Goal: Information Seeking & Learning: Learn about a topic

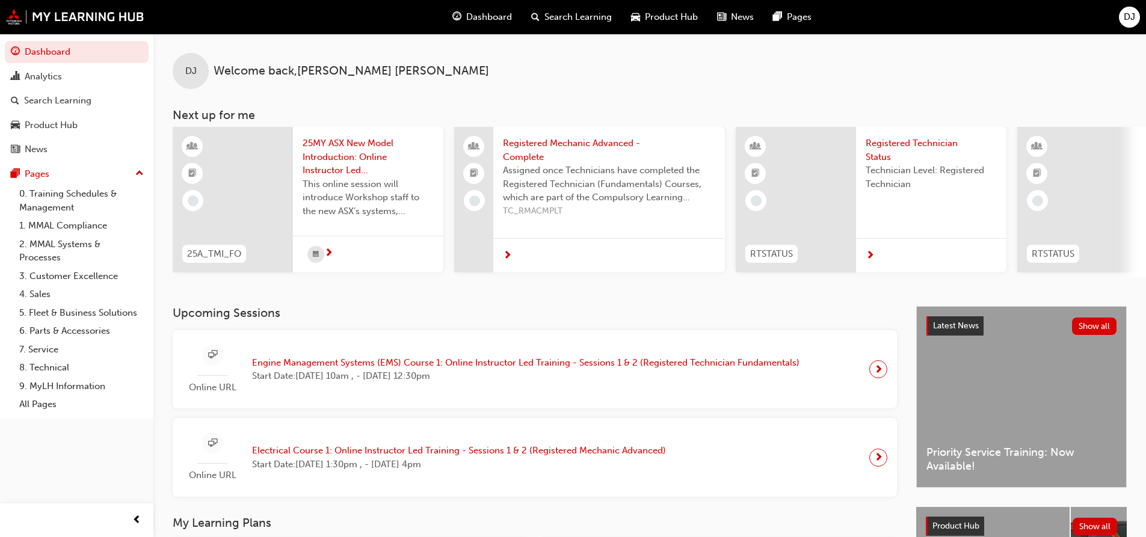
drag, startPoint x: 478, startPoint y: 420, endPoint x: 471, endPoint y: 397, distance: 24.4
click at [470, 395] on div "Online URL Engine Management Systems (EMS) Course 1: Online Instructor Led Trai…" at bounding box center [535, 413] width 724 height 167
click at [410, 366] on span "Engine Management Systems (EMS) Course 1: Online Instructor Led Training - Sess…" at bounding box center [525, 363] width 547 height 14
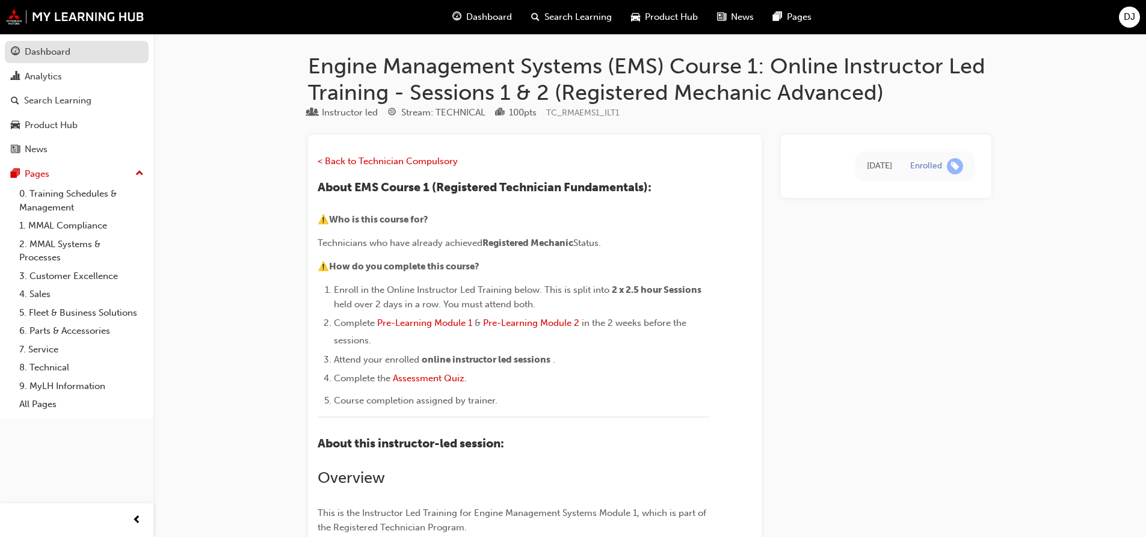
click at [45, 54] on div "Dashboard" at bounding box center [48, 52] width 46 height 14
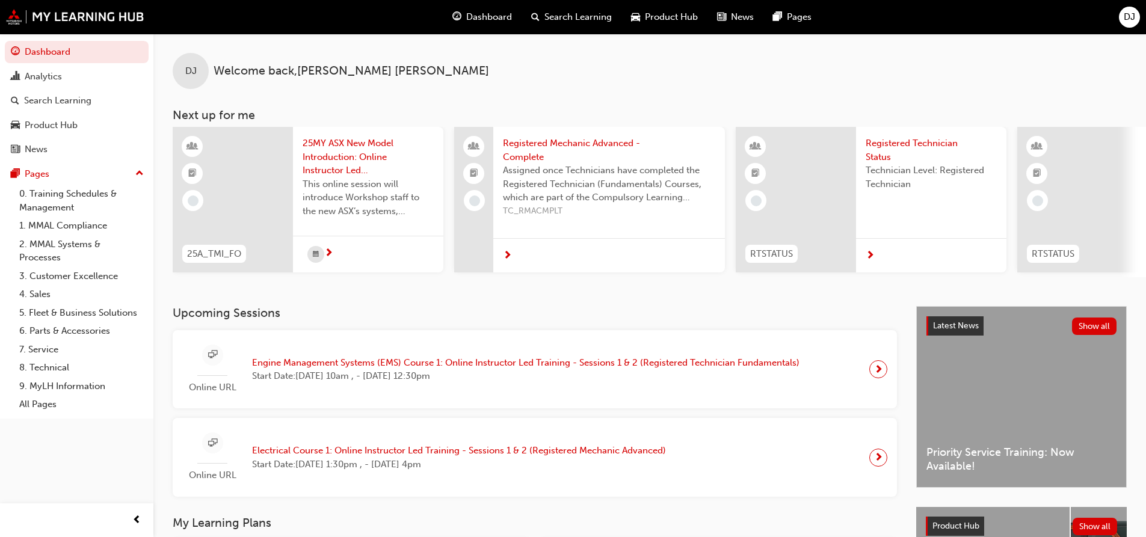
click at [549, 144] on span "Registered Mechanic Advanced - Complete" at bounding box center [609, 150] width 212 height 27
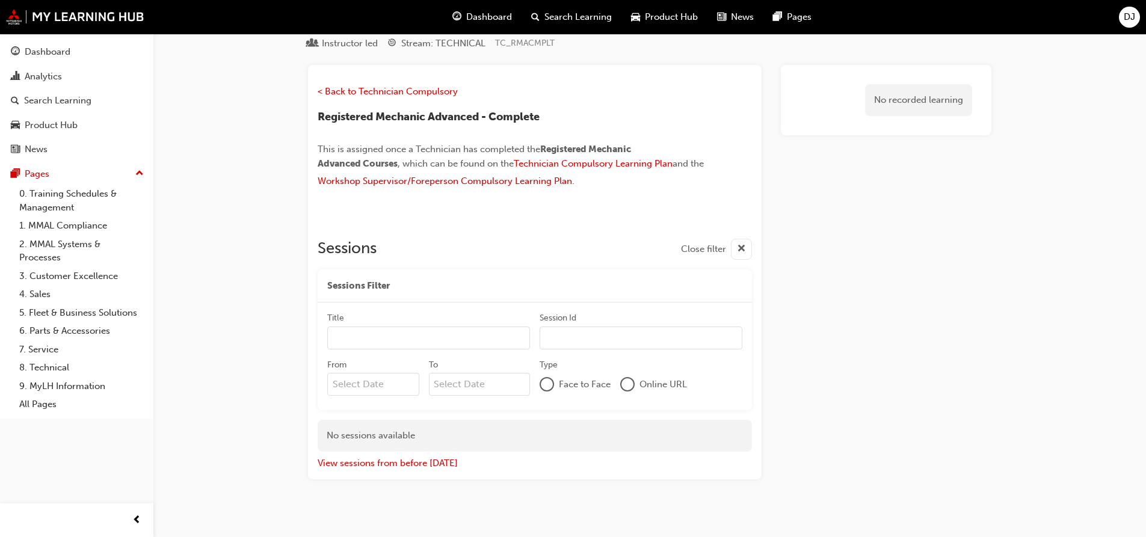
scroll to position [54, 0]
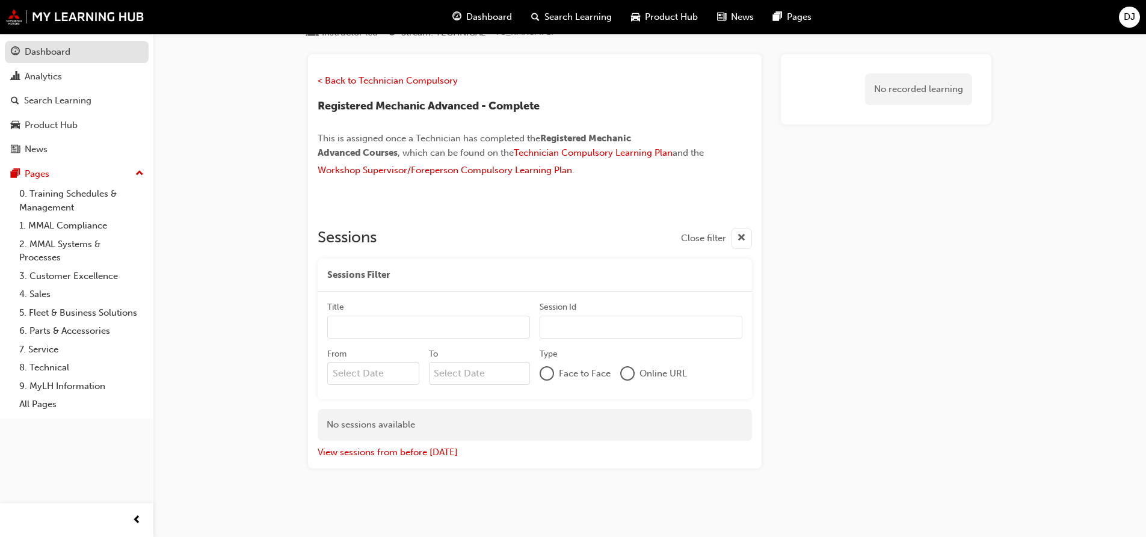
click at [51, 54] on div "Dashboard" at bounding box center [48, 52] width 46 height 14
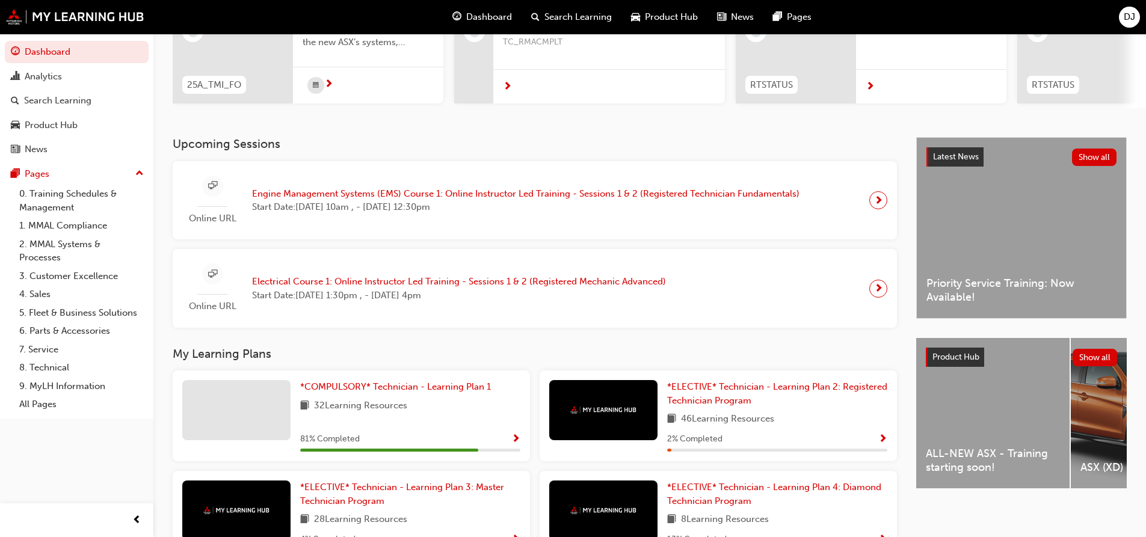
scroll to position [143, 0]
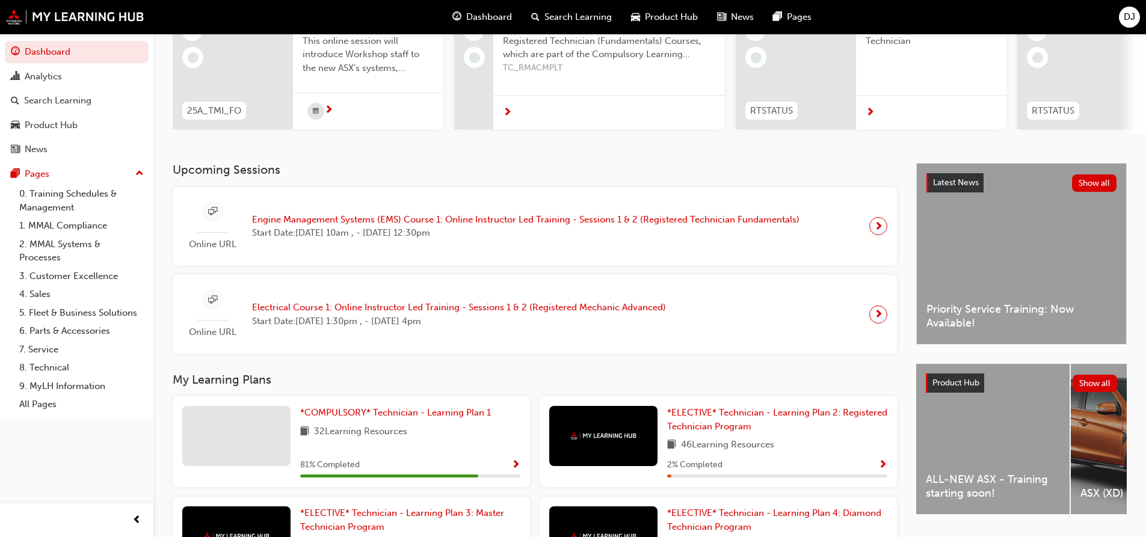
click at [586, 224] on span "Engine Management Systems (EMS) Course 1: Online Instructor Led Training - Sess…" at bounding box center [525, 220] width 547 height 14
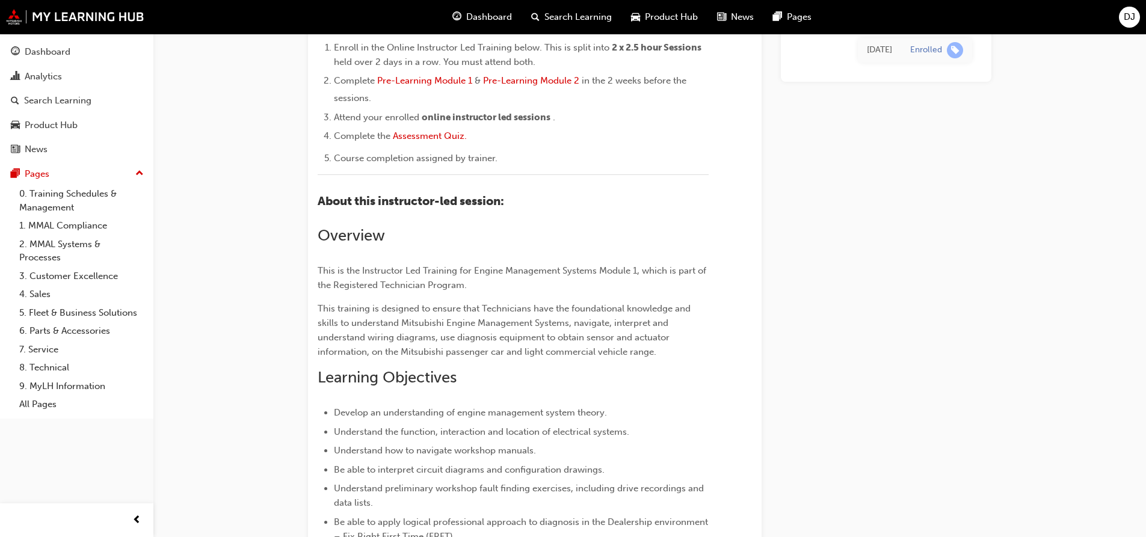
scroll to position [241, 0]
click at [31, 192] on link "0. Training Schedules & Management" at bounding box center [81, 201] width 134 height 32
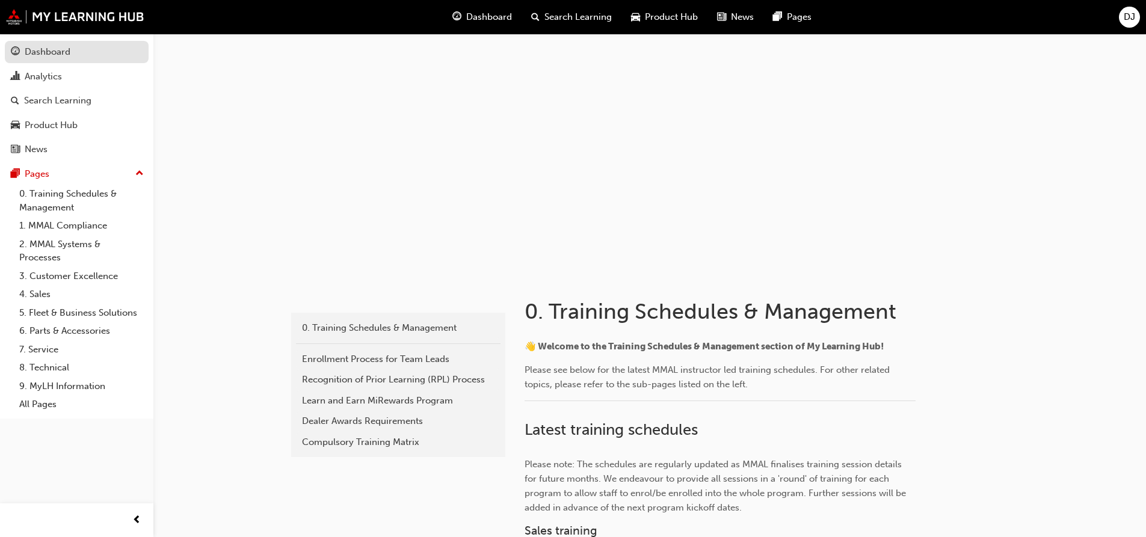
click at [32, 45] on div "Dashboard" at bounding box center [48, 52] width 46 height 14
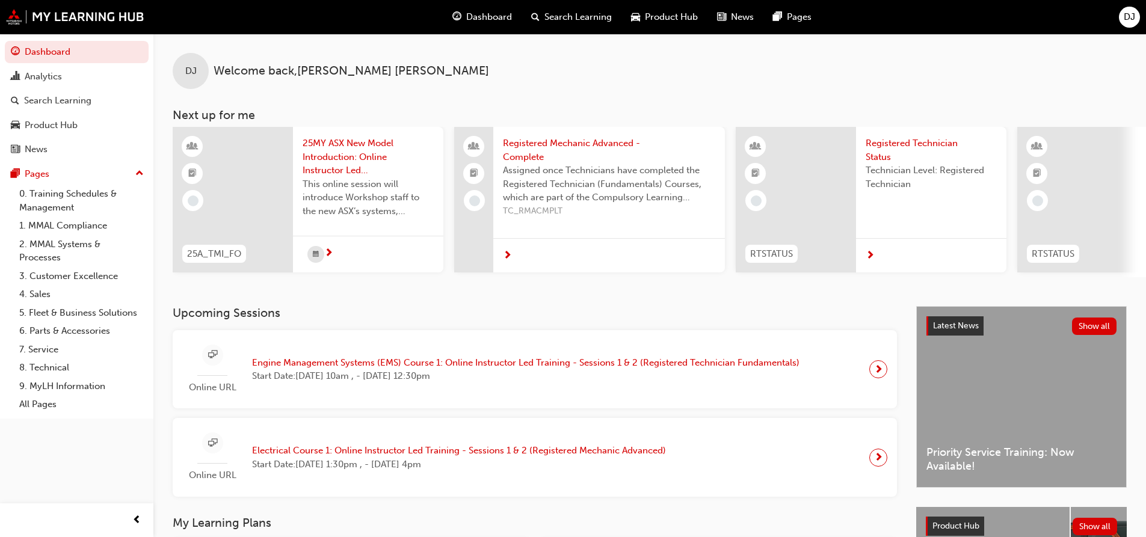
click at [444, 364] on span "Engine Management Systems (EMS) Course 1: Online Instructor Led Training - Sess…" at bounding box center [525, 363] width 547 height 14
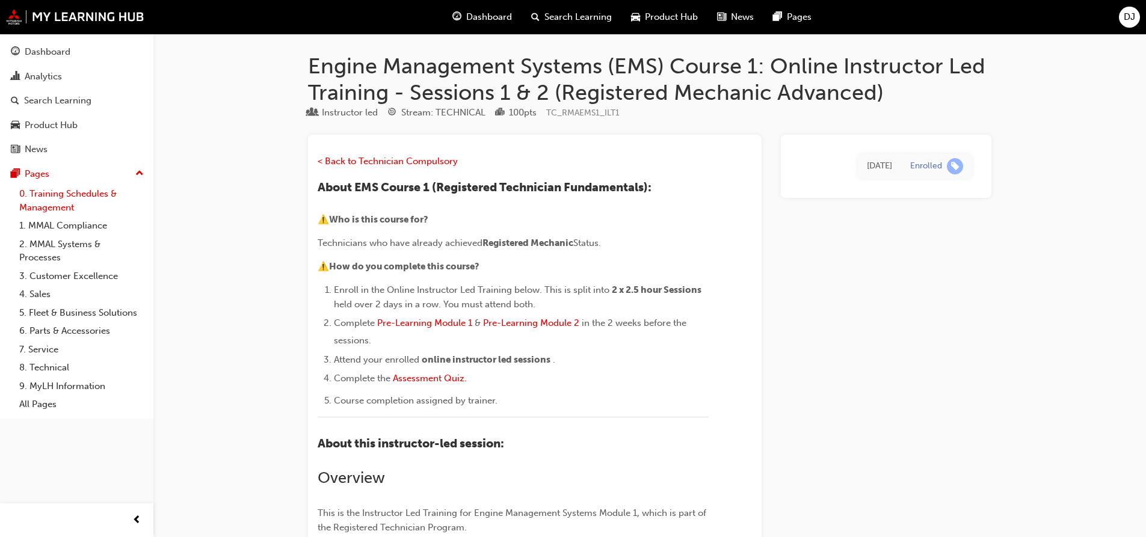
click at [60, 204] on link "0. Training Schedules & Management" at bounding box center [81, 201] width 134 height 32
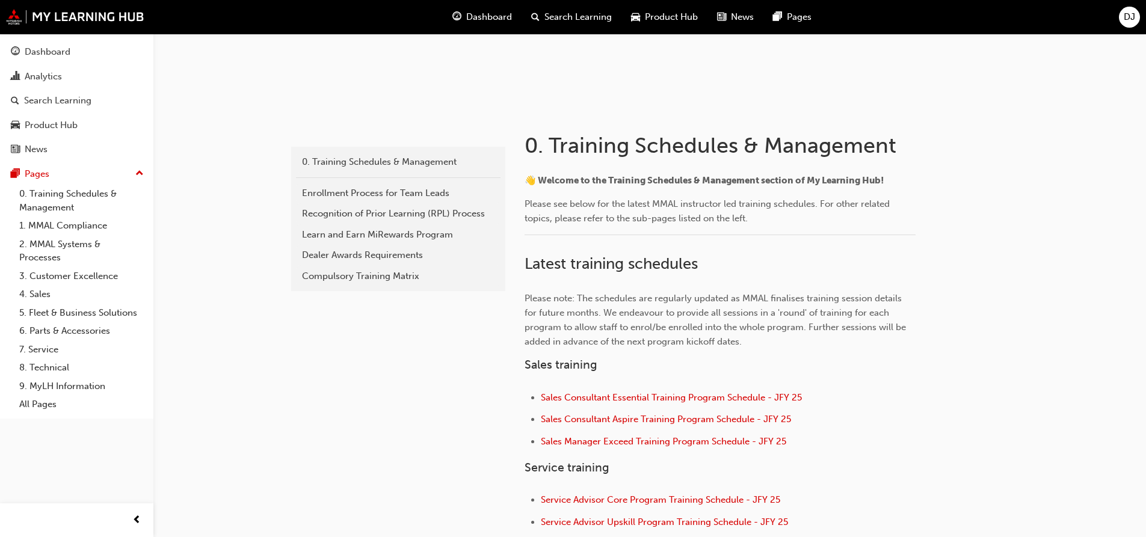
scroll to position [120, 0]
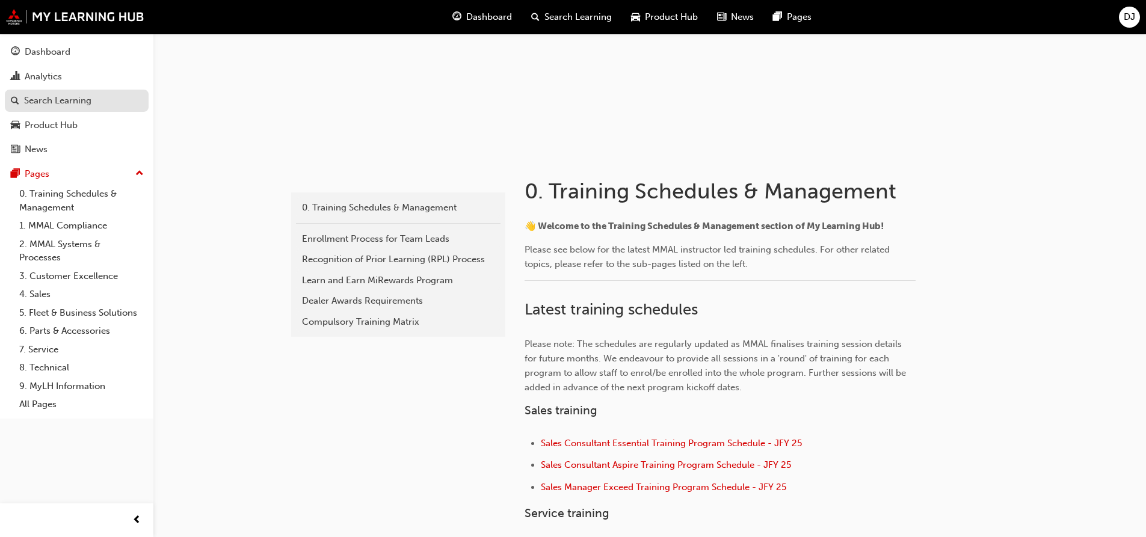
click at [62, 90] on link "Search Learning" at bounding box center [77, 101] width 144 height 22
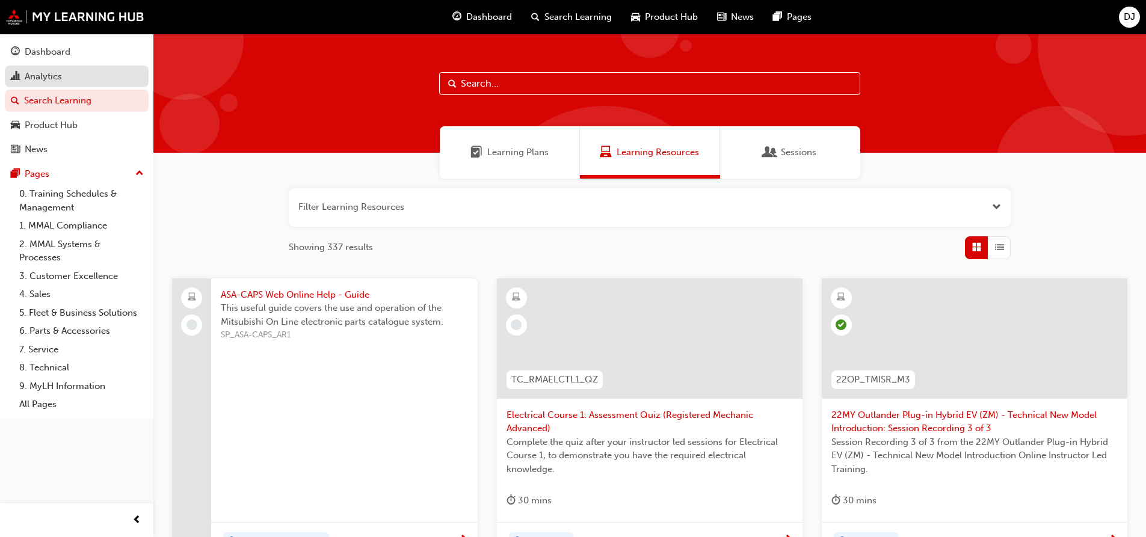
click at [62, 84] on link "Analytics" at bounding box center [77, 77] width 144 height 22
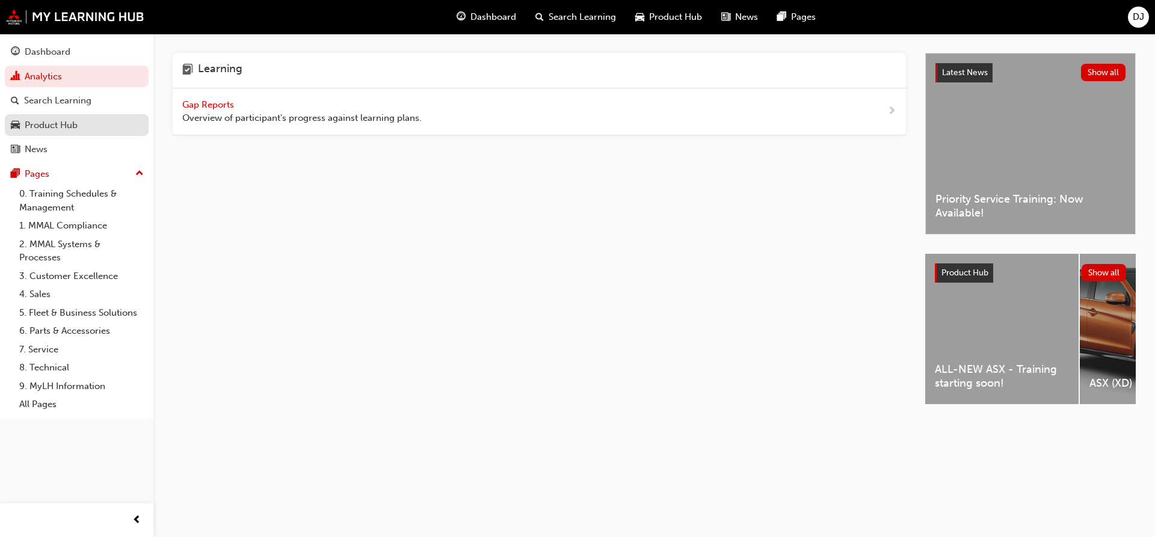
click at [65, 123] on div "Product Hub" at bounding box center [51, 125] width 53 height 14
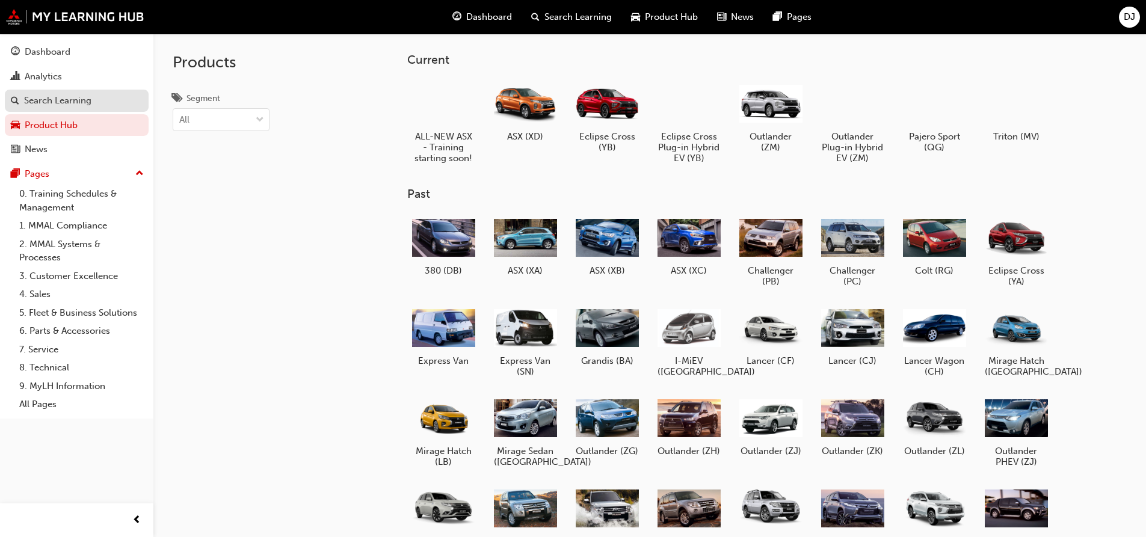
click at [69, 104] on div "Search Learning" at bounding box center [57, 101] width 67 height 14
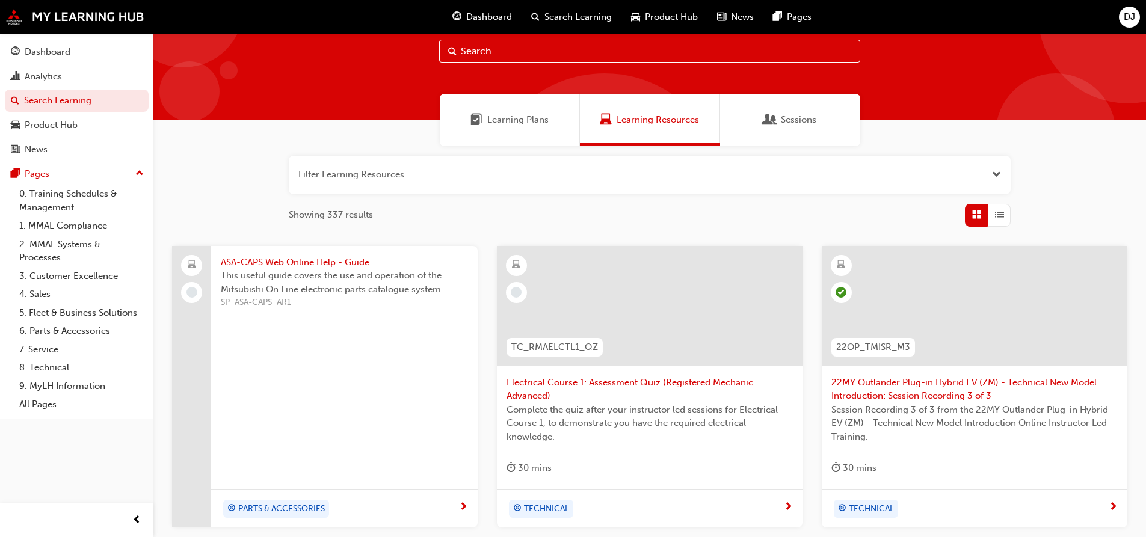
scroll to position [60, 0]
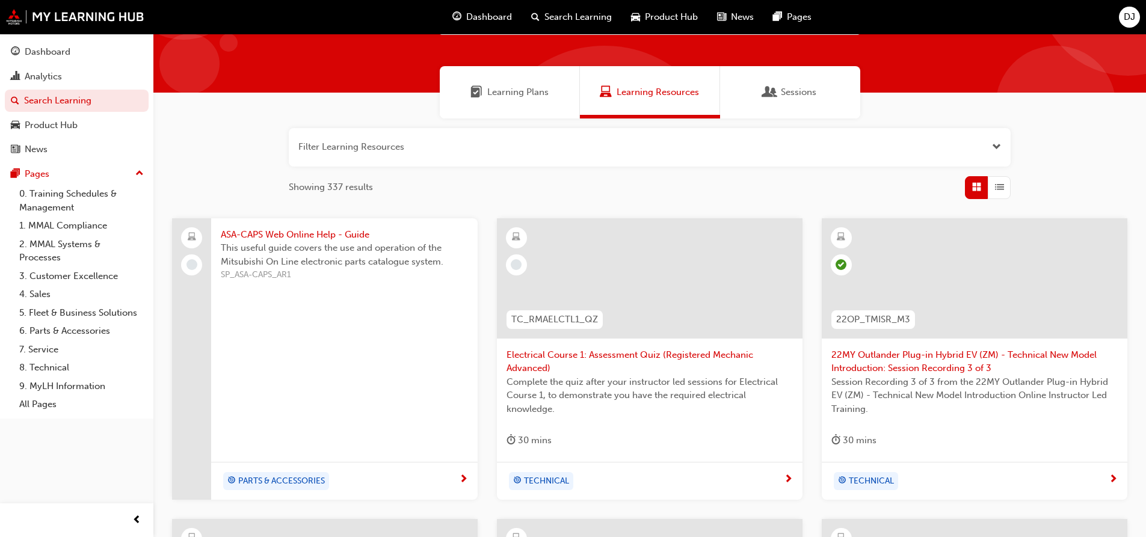
click at [629, 382] on span "Complete the quiz after your instructor led sessions for Electrical Course 1, t…" at bounding box center [649, 395] width 286 height 41
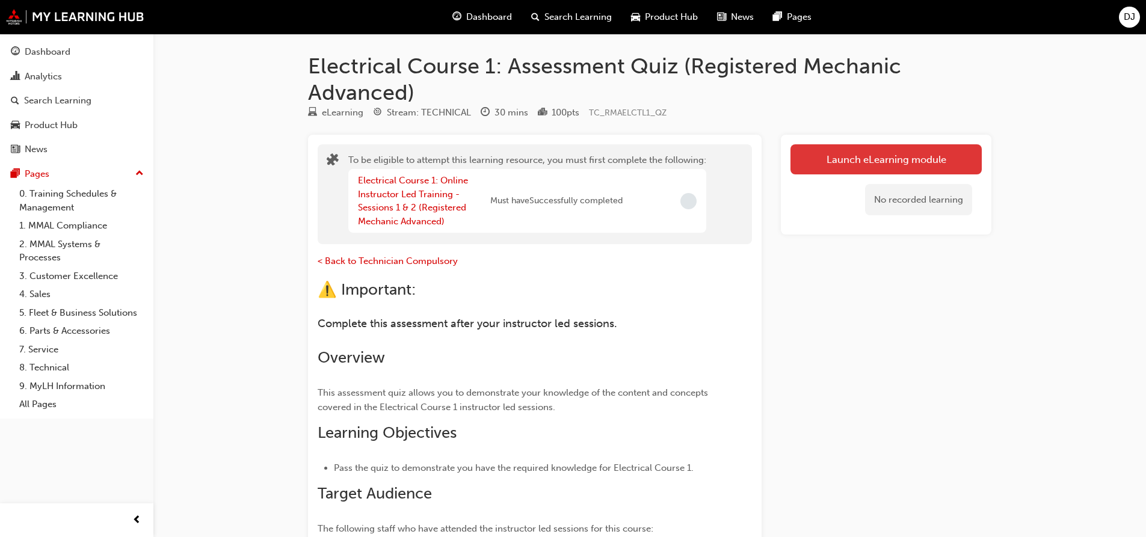
click at [900, 160] on button "Launch eLearning module" at bounding box center [885, 159] width 191 height 30
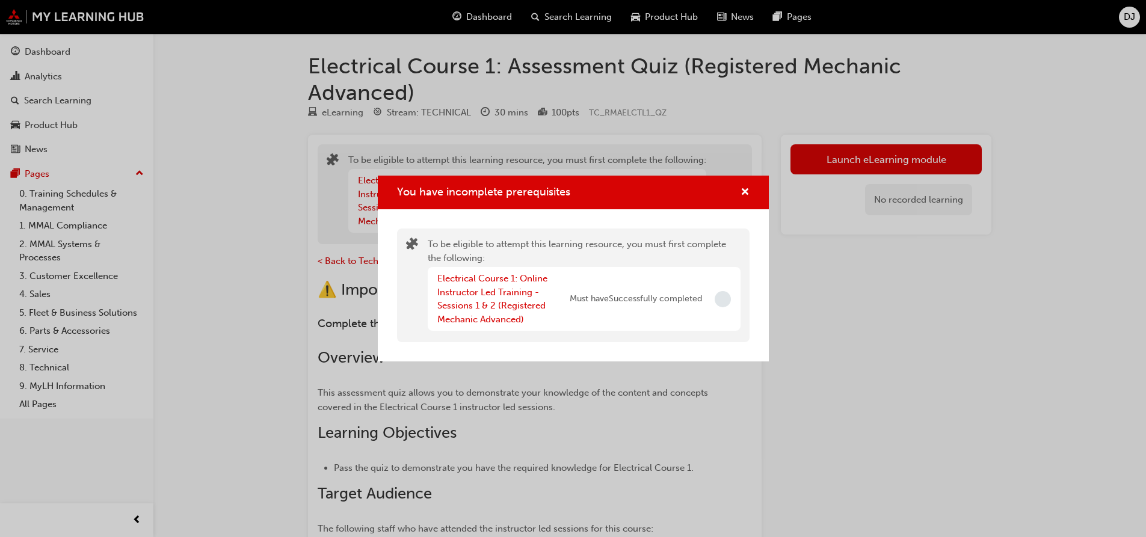
click at [863, 310] on div "You have incomplete prerequisites To be eligible to attempt this learning resou…" at bounding box center [573, 268] width 1146 height 537
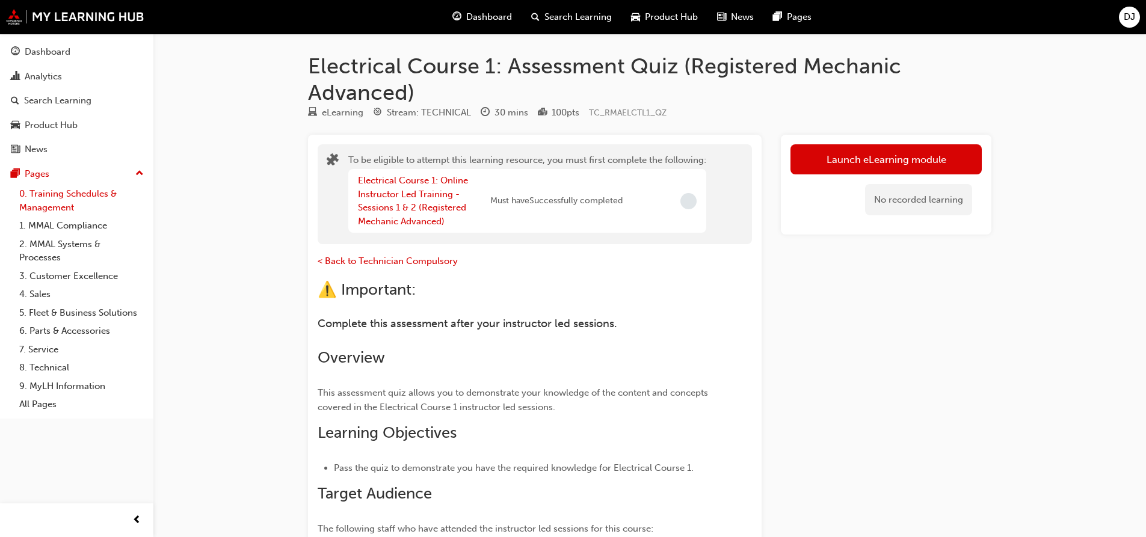
click at [67, 202] on link "0. Training Schedules & Management" at bounding box center [81, 201] width 134 height 32
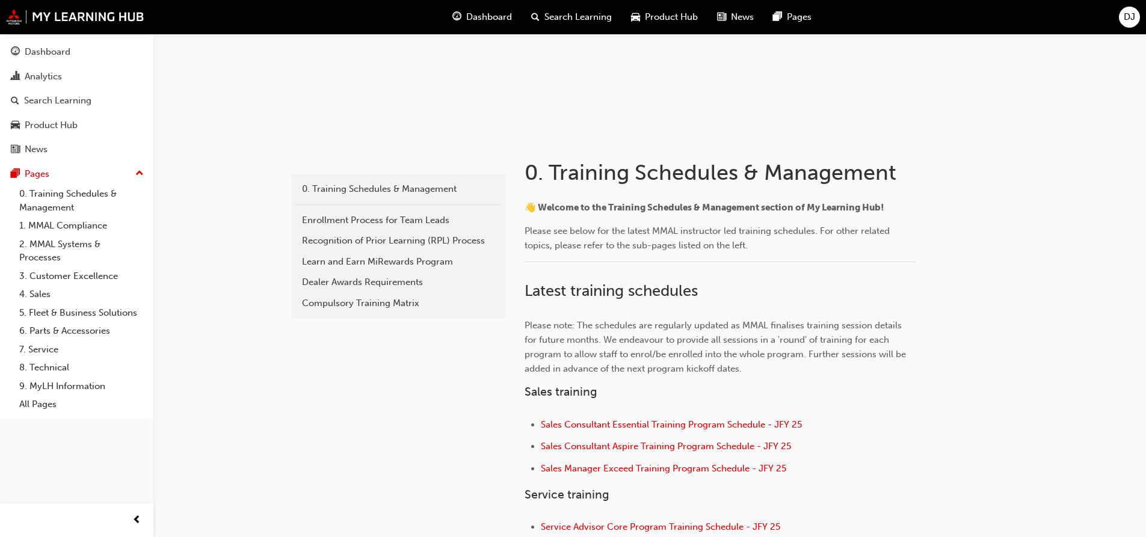
scroll to position [180, 0]
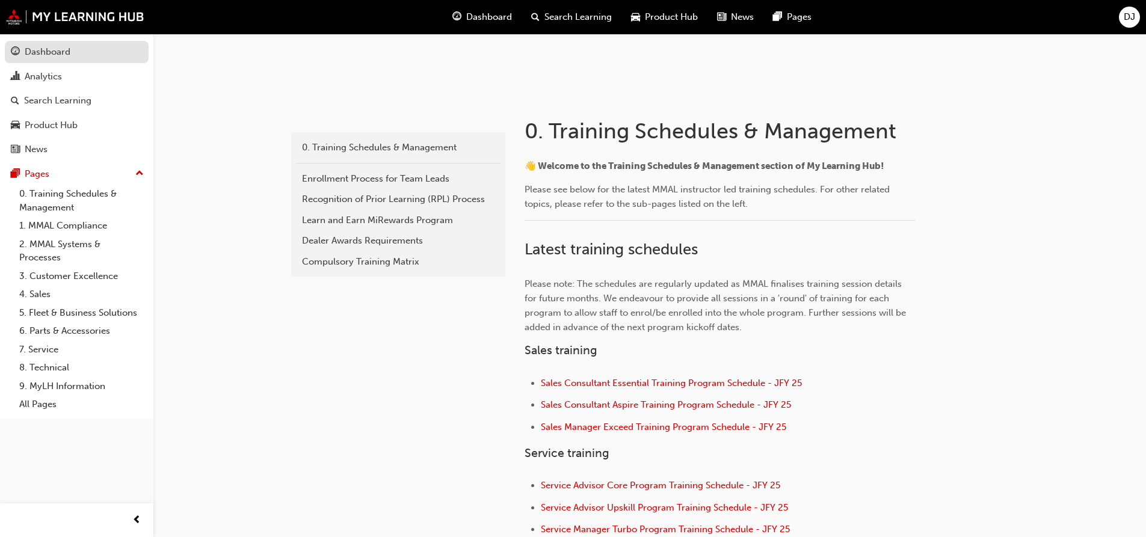
click at [34, 53] on div "Dashboard" at bounding box center [48, 52] width 46 height 14
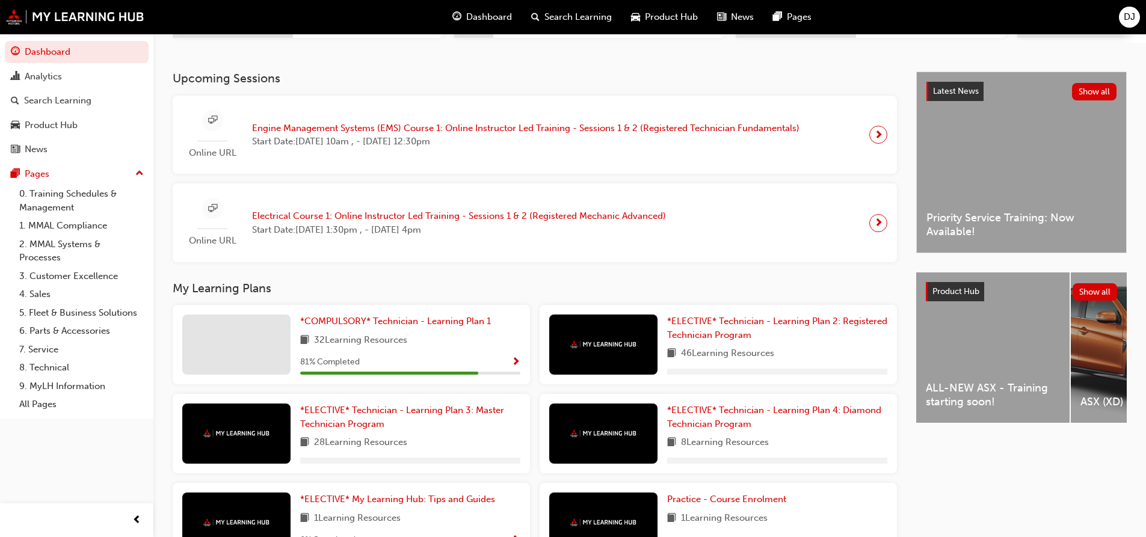
scroll to position [241, 0]
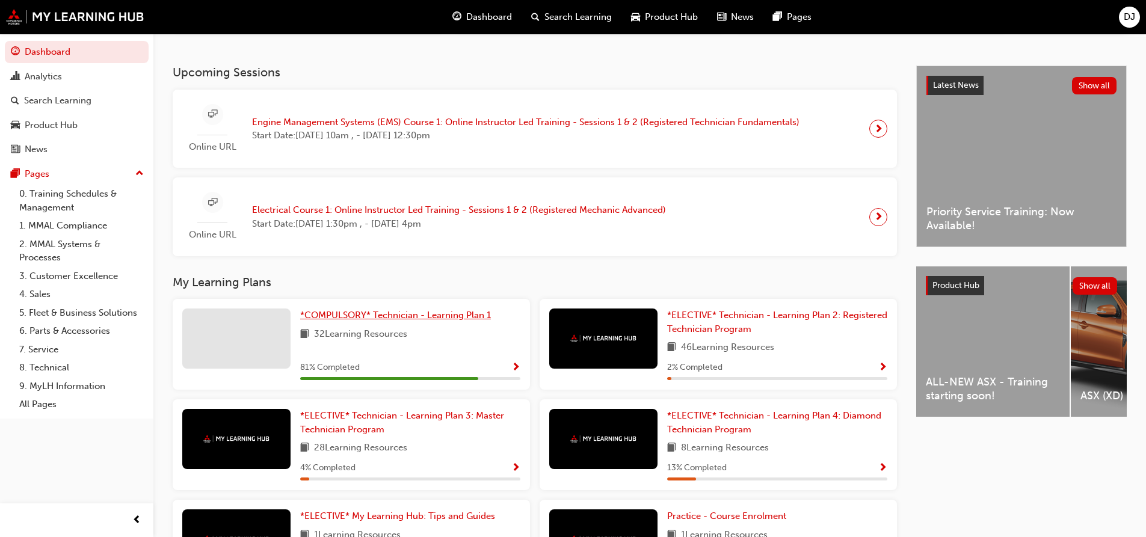
click at [401, 321] on span "*COMPULSORY* Technician - Learning Plan 1" at bounding box center [395, 315] width 191 height 11
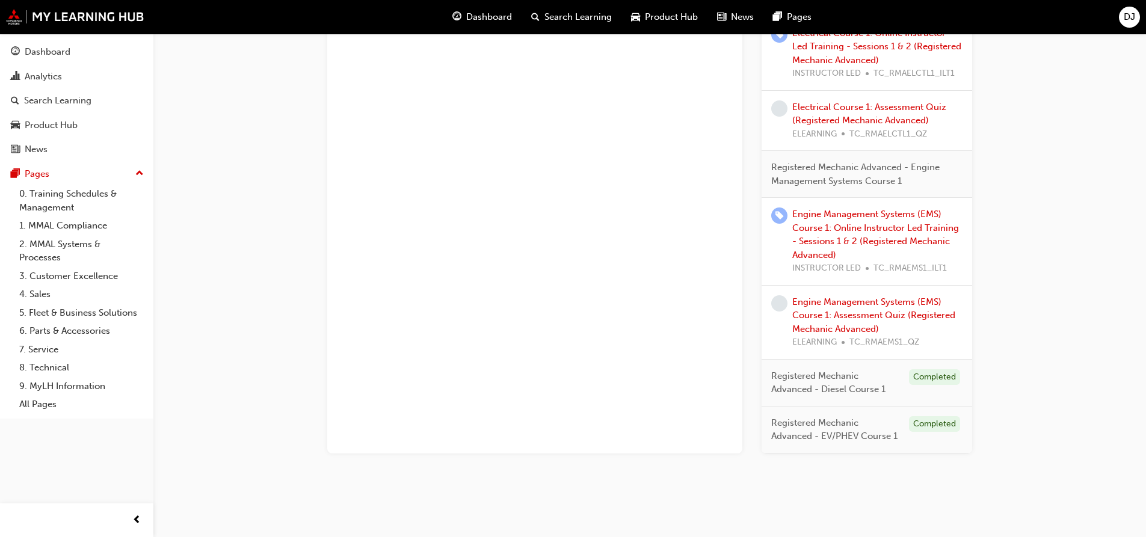
scroll to position [707, 0]
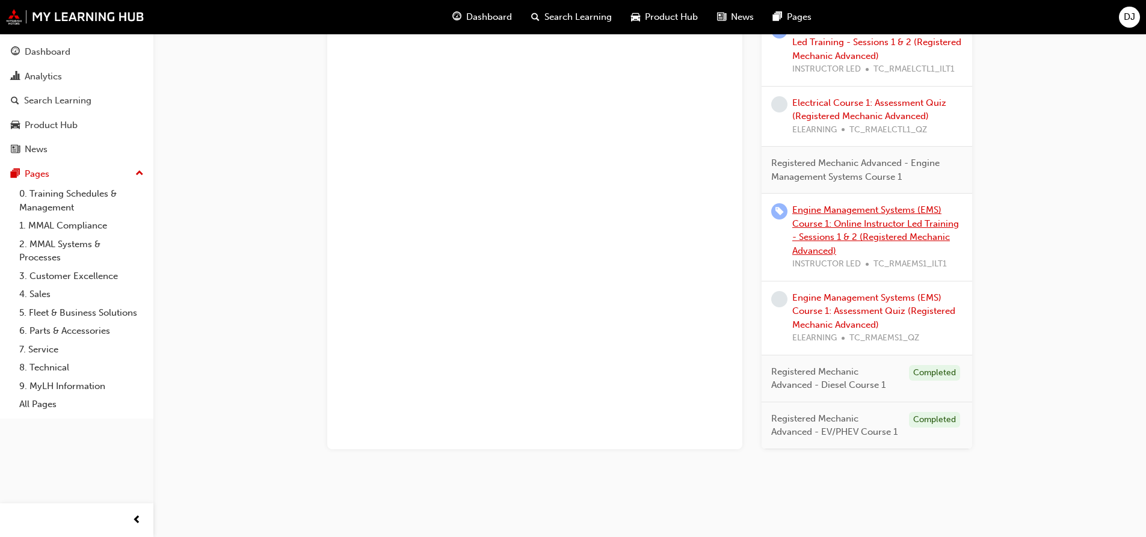
click at [881, 226] on link "Engine Management Systems (EMS) Course 1: Online Instructor Led Training - Sess…" at bounding box center [875, 230] width 167 height 52
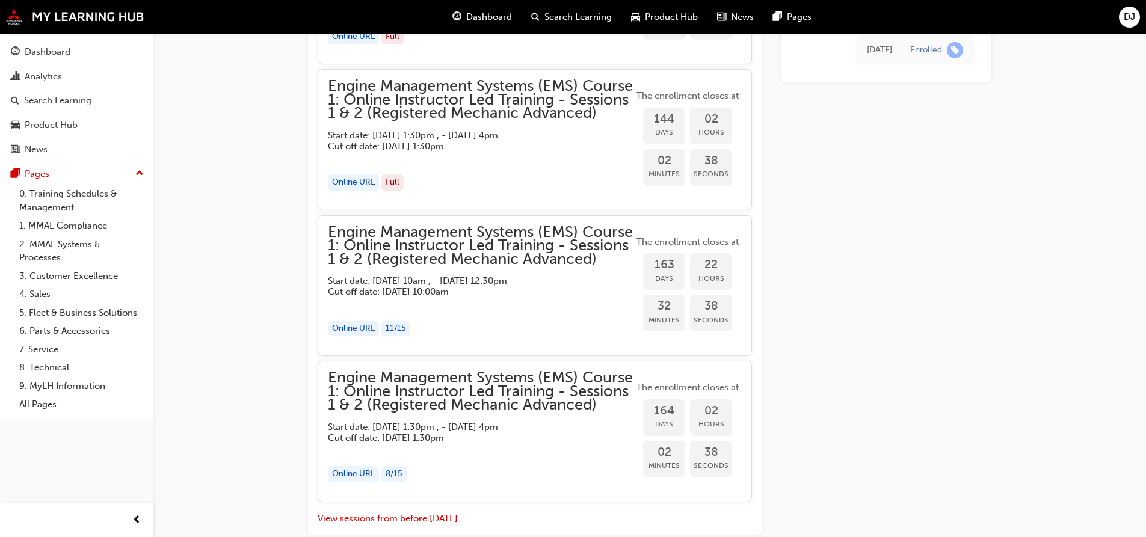
scroll to position [1388, 0]
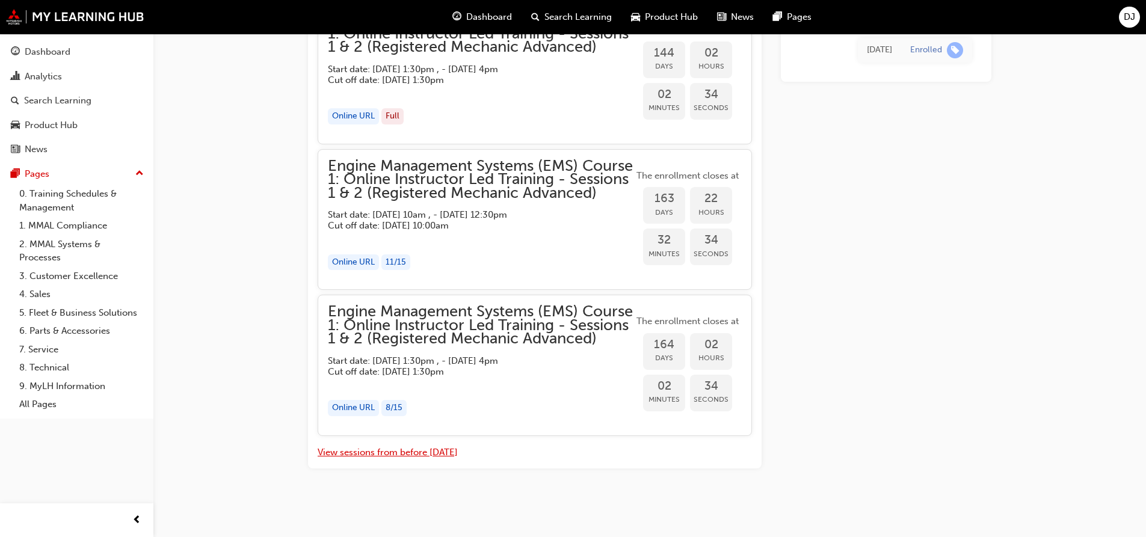
click at [405, 454] on button "View sessions from before [DATE]" at bounding box center [388, 453] width 140 height 14
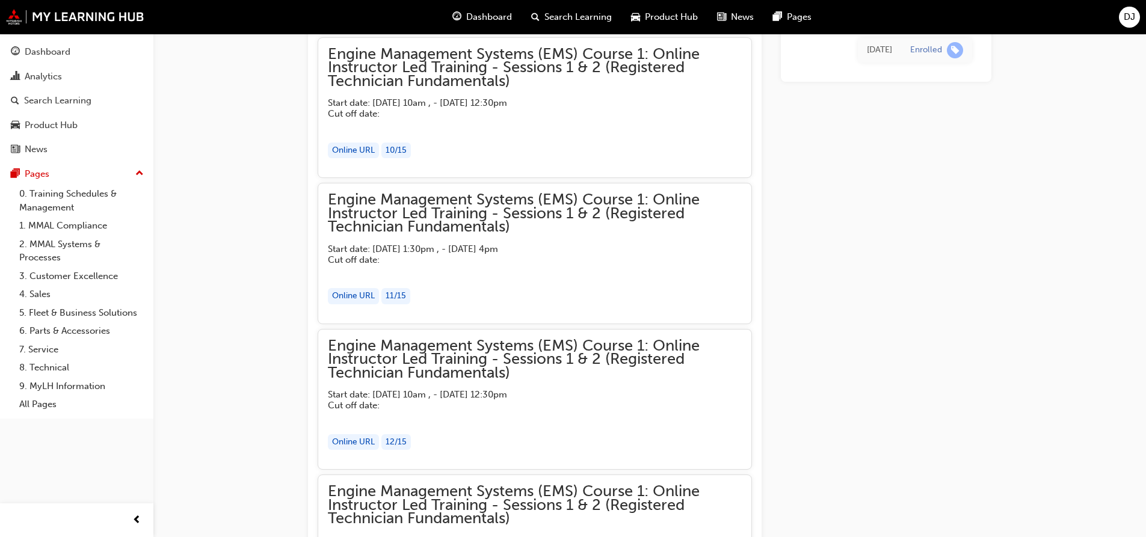
scroll to position [3584, 0]
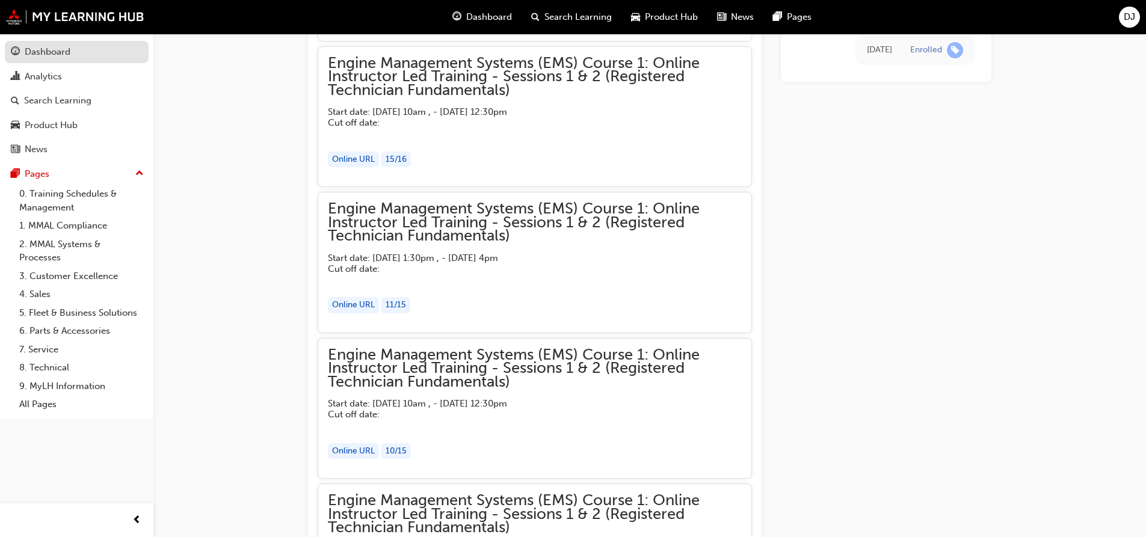
click at [43, 55] on div "Dashboard" at bounding box center [48, 52] width 46 height 14
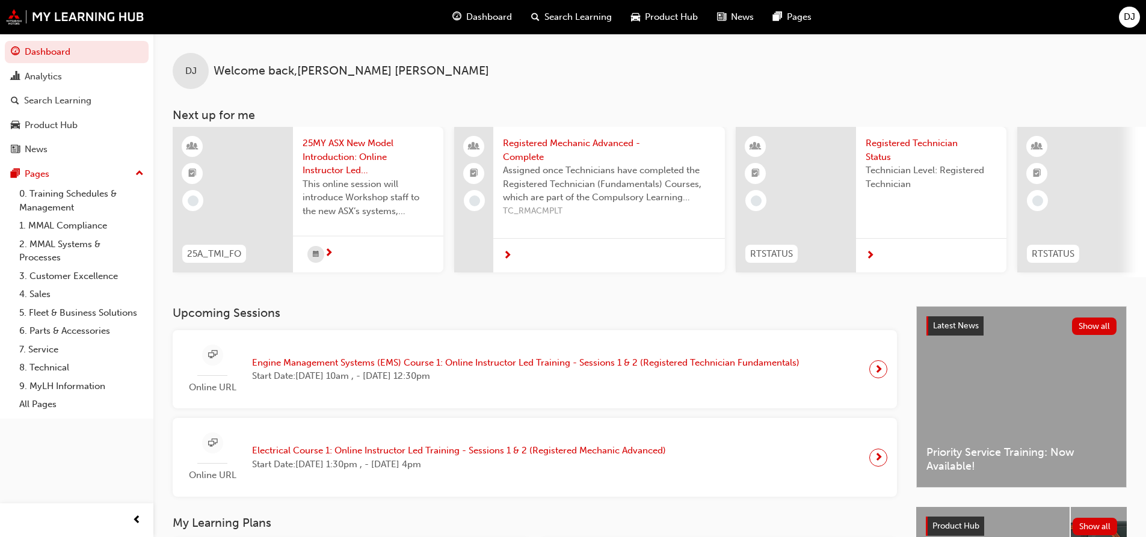
click at [570, 146] on span "Registered Mechanic Advanced - Complete" at bounding box center [609, 150] width 212 height 27
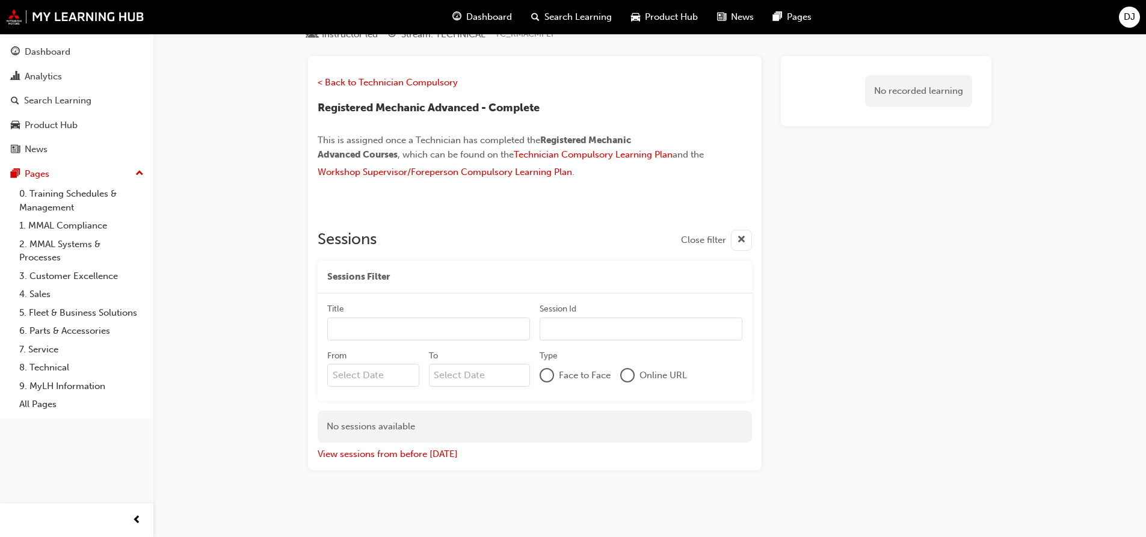
scroll to position [54, 0]
click at [546, 376] on div at bounding box center [547, 373] width 12 height 12
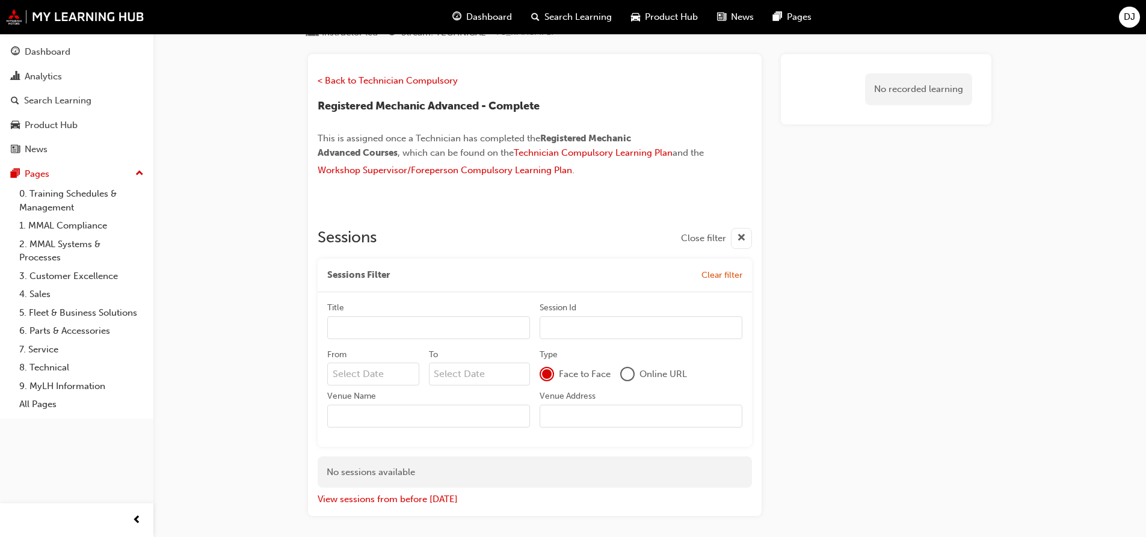
click at [546, 376] on div at bounding box center [547, 374] width 10 height 10
click at [638, 375] on div "Online URL" at bounding box center [653, 374] width 67 height 14
click at [631, 375] on div at bounding box center [627, 374] width 12 height 12
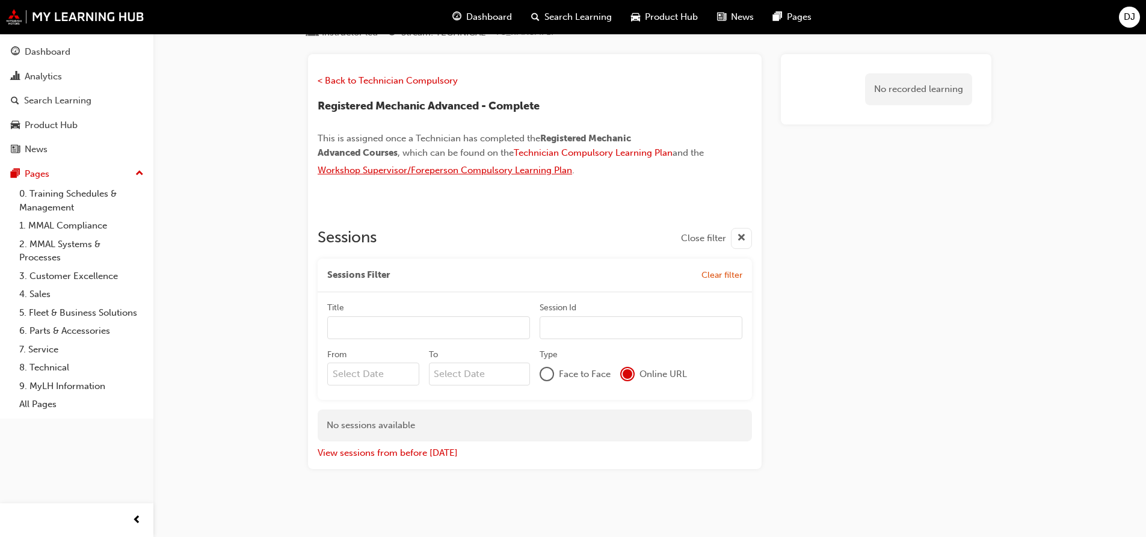
click at [487, 173] on span "Workshop Supervisor/Foreperson Compulsory Learning Plan" at bounding box center [445, 170] width 254 height 11
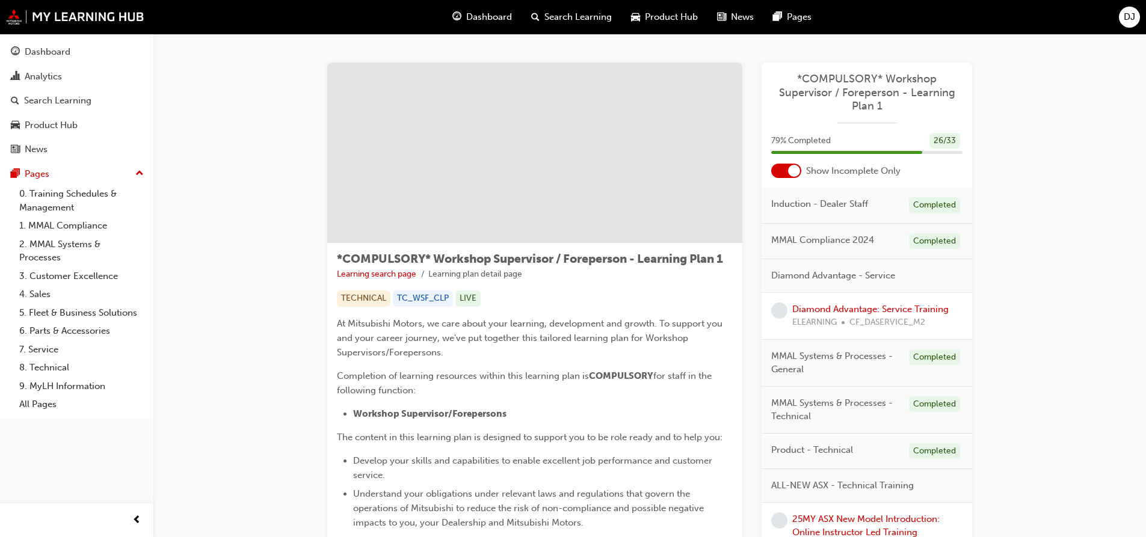
click at [455, 11] on span "guage-icon" at bounding box center [456, 17] width 9 height 15
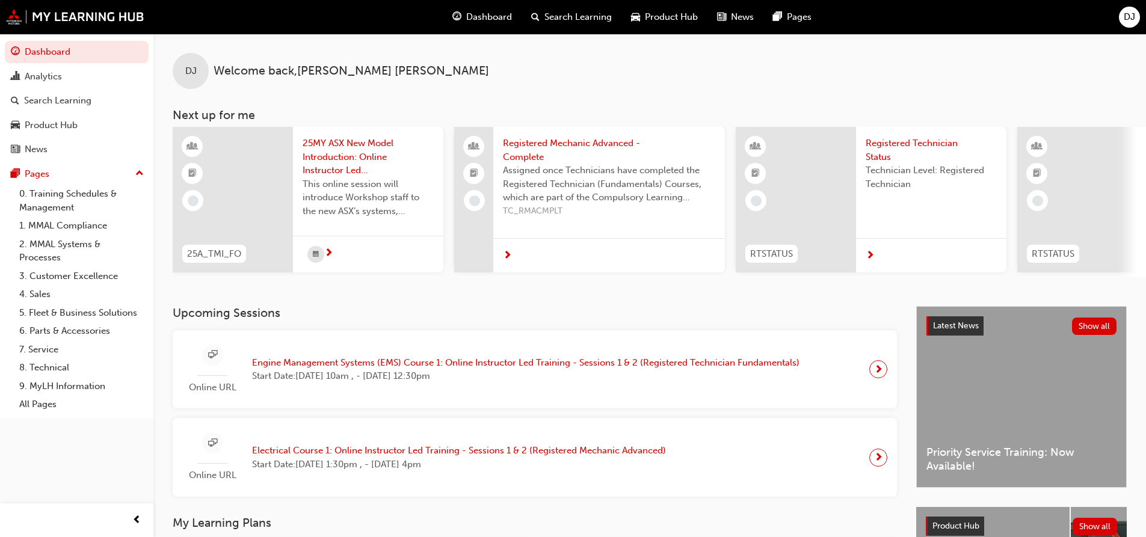
click at [418, 358] on div "Online URL Engine Management Systems (EMS) Course 1: Online Instructor Led Trai…" at bounding box center [495, 370] width 627 height 50
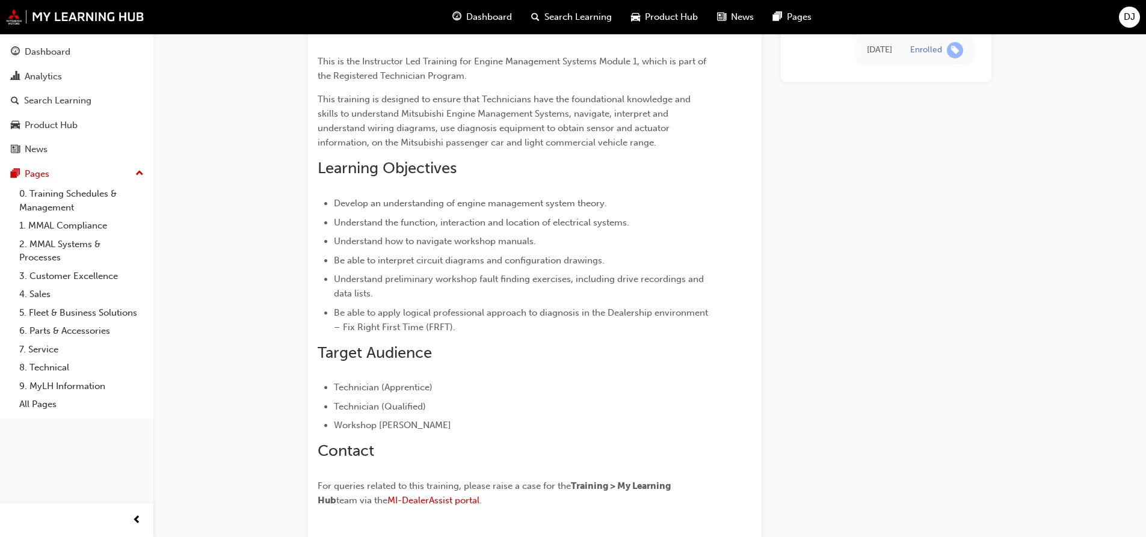
scroll to position [390, 0]
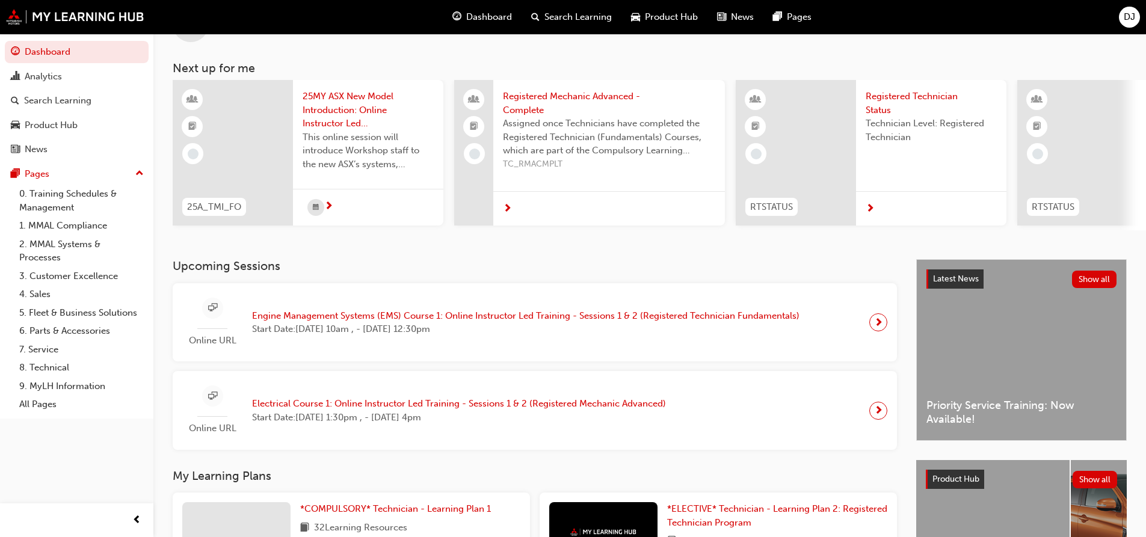
scroll to position [120, 0]
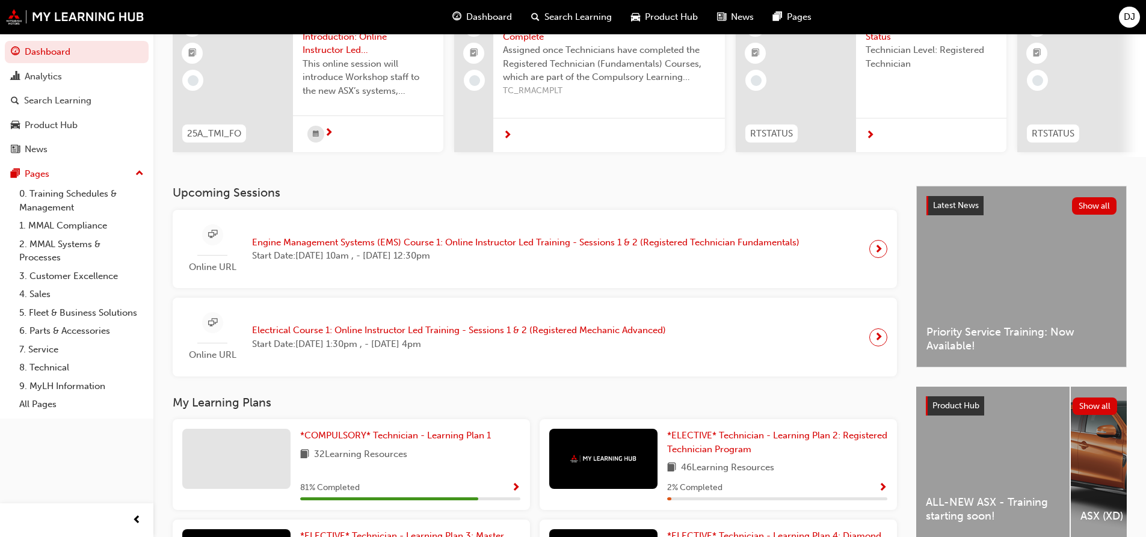
click at [872, 258] on div at bounding box center [878, 249] width 18 height 18
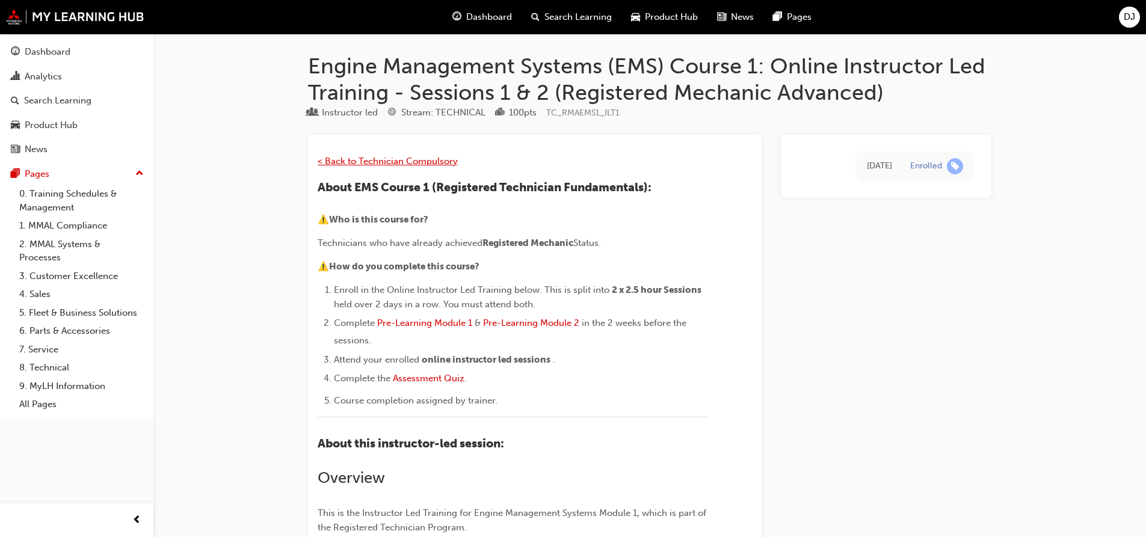
click at [378, 163] on span "< Back to Technician Compulsory" at bounding box center [388, 161] width 140 height 11
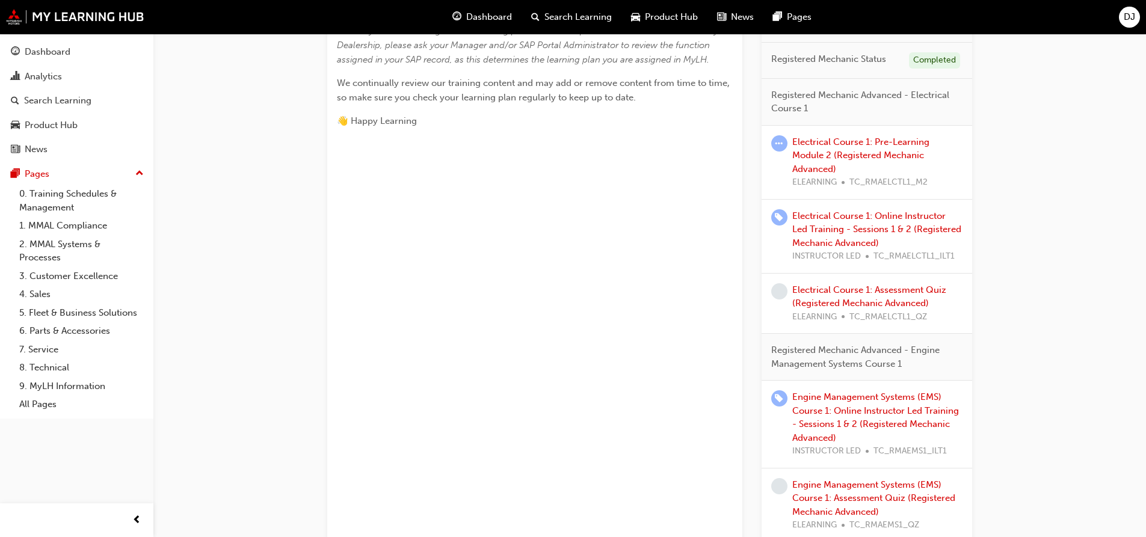
scroll to position [541, 0]
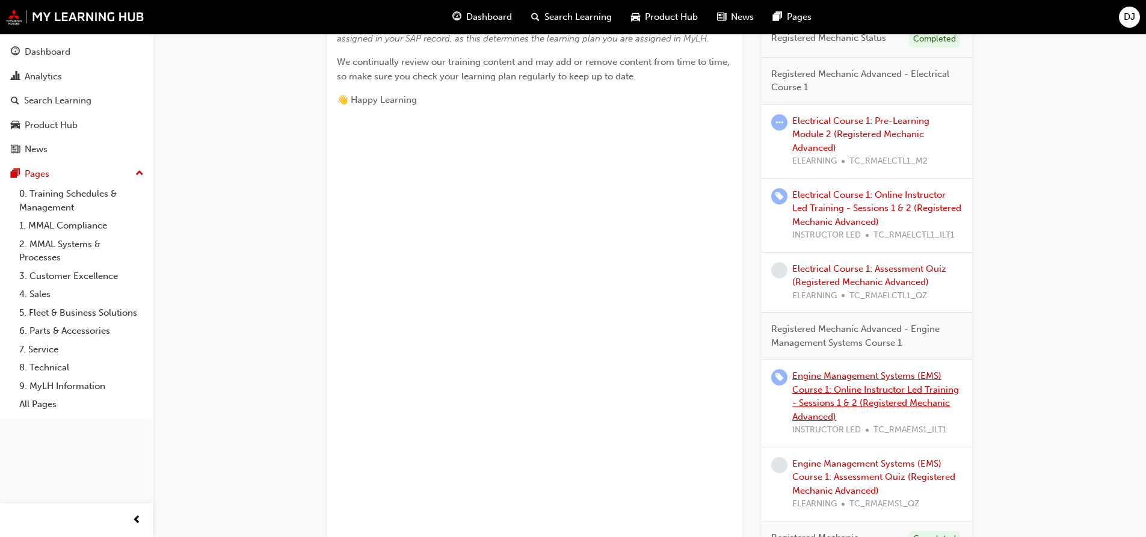
click at [856, 398] on link "Engine Management Systems (EMS) Course 1: Online Instructor Led Training - Sess…" at bounding box center [875, 397] width 167 height 52
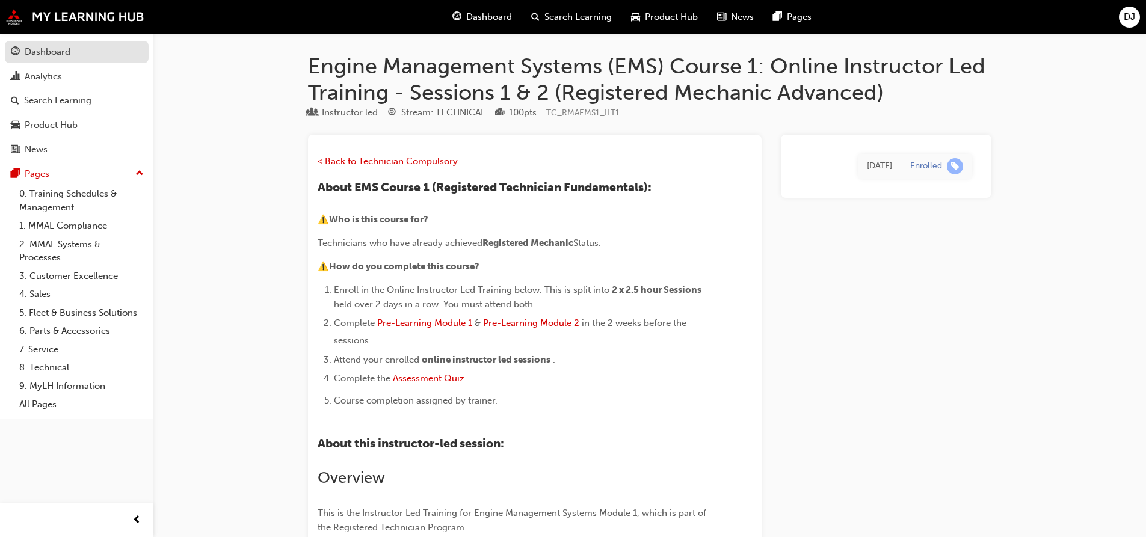
click at [28, 46] on div "Dashboard" at bounding box center [48, 52] width 46 height 14
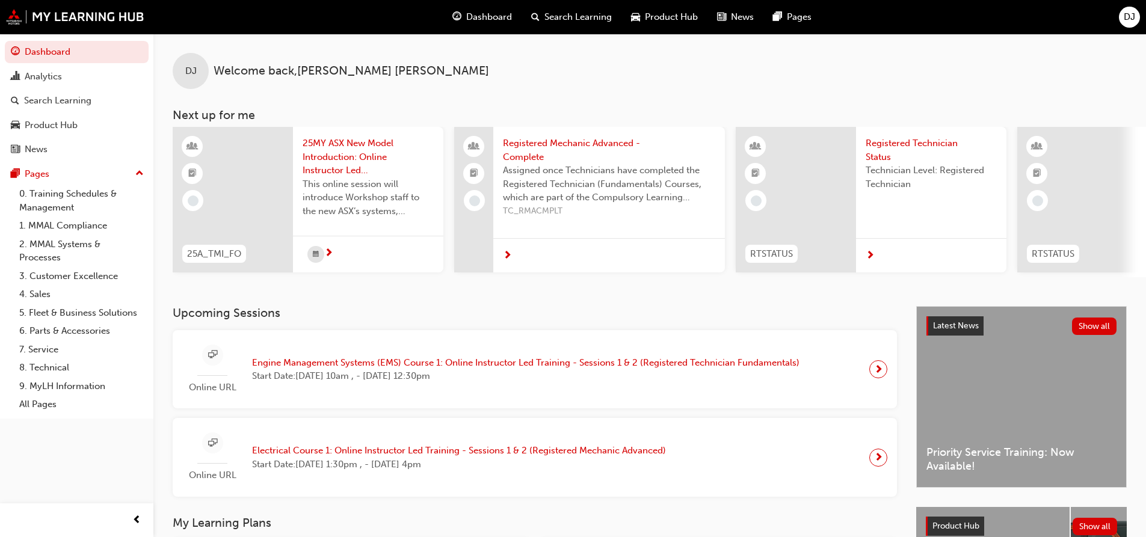
click at [217, 363] on span "sessionType_ONLINE_URL-icon" at bounding box center [212, 355] width 9 height 15
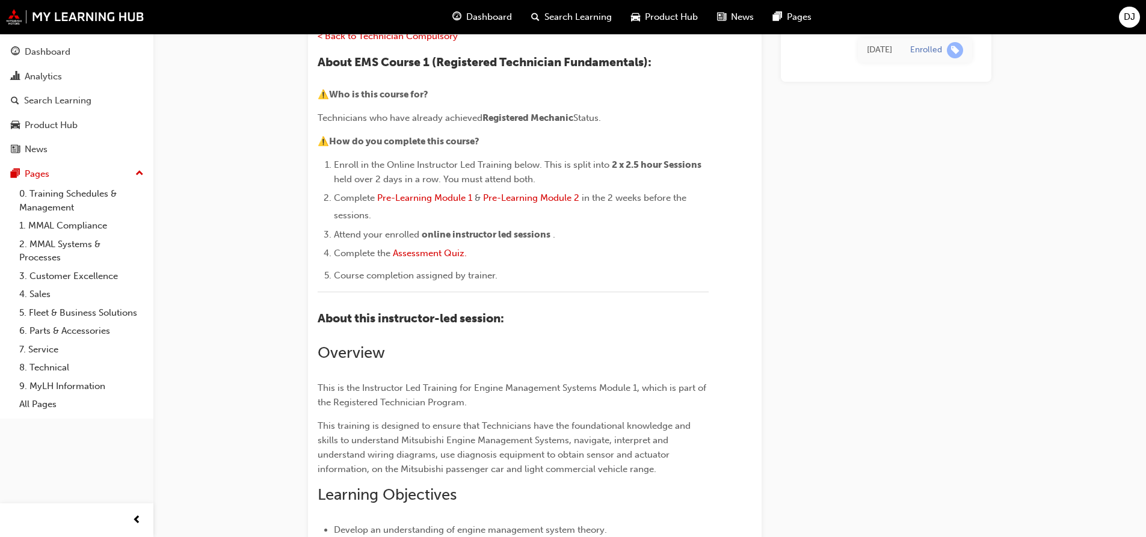
scroll to position [65, 0]
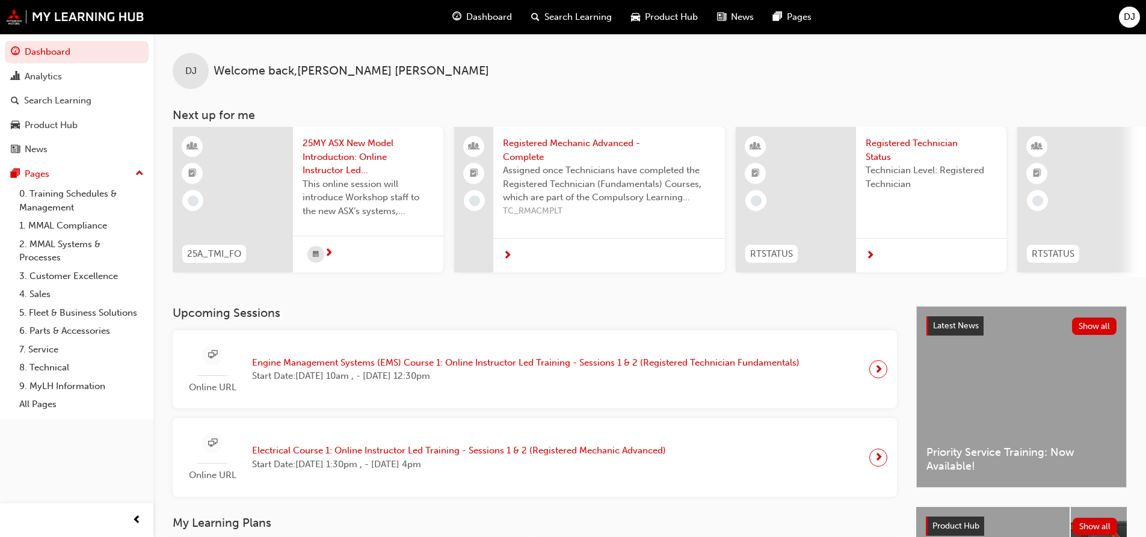
click at [876, 378] on span "next-icon" at bounding box center [878, 369] width 9 height 17
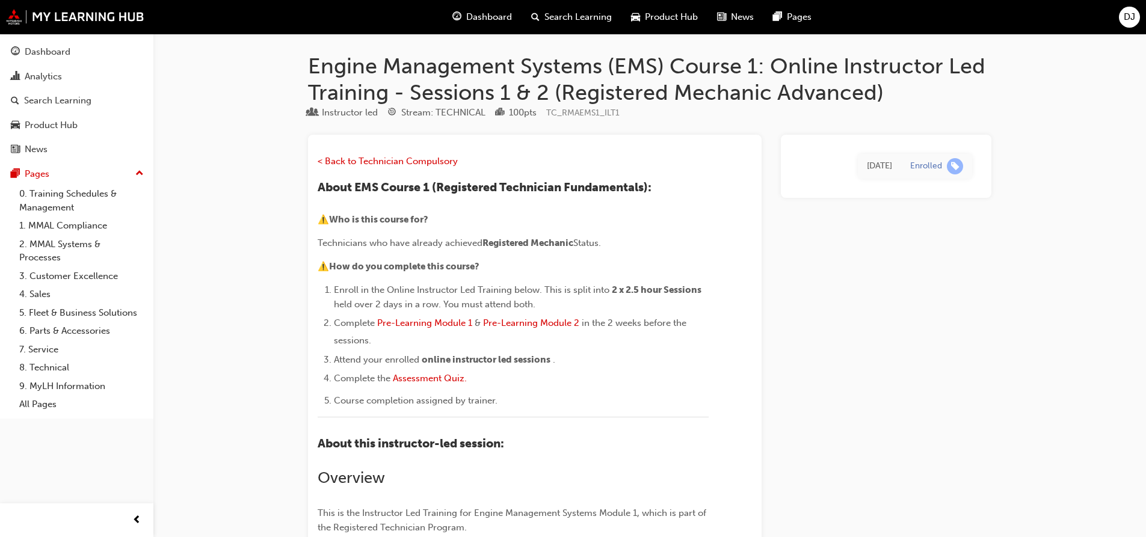
click at [553, 363] on span "online instructor led sessions" at bounding box center [487, 359] width 131 height 11
click at [66, 59] on div "Dashboard" at bounding box center [77, 52] width 132 height 15
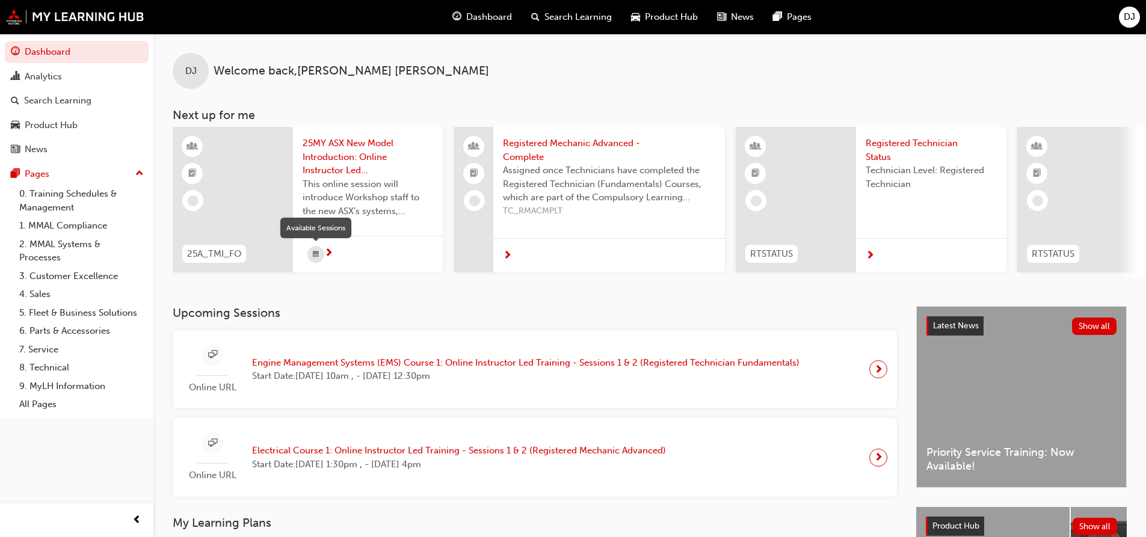
scroll to position [60, 0]
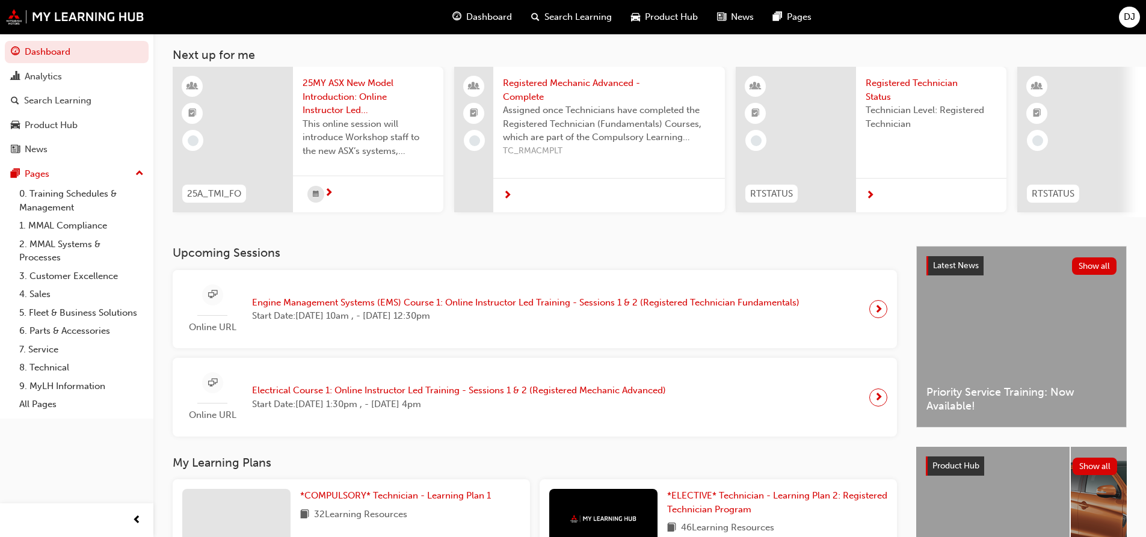
click at [346, 310] on span "Engine Management Systems (EMS) Course 1: Online Instructor Led Training - Sess…" at bounding box center [525, 303] width 547 height 14
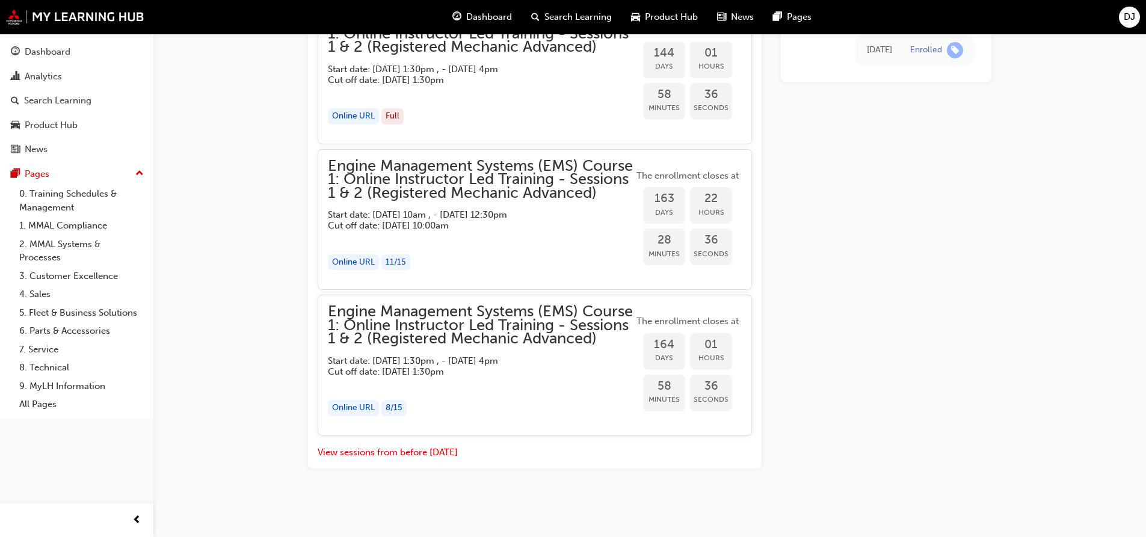
scroll to position [1388, 0]
click at [354, 449] on button "View sessions from before [DATE]" at bounding box center [388, 453] width 140 height 14
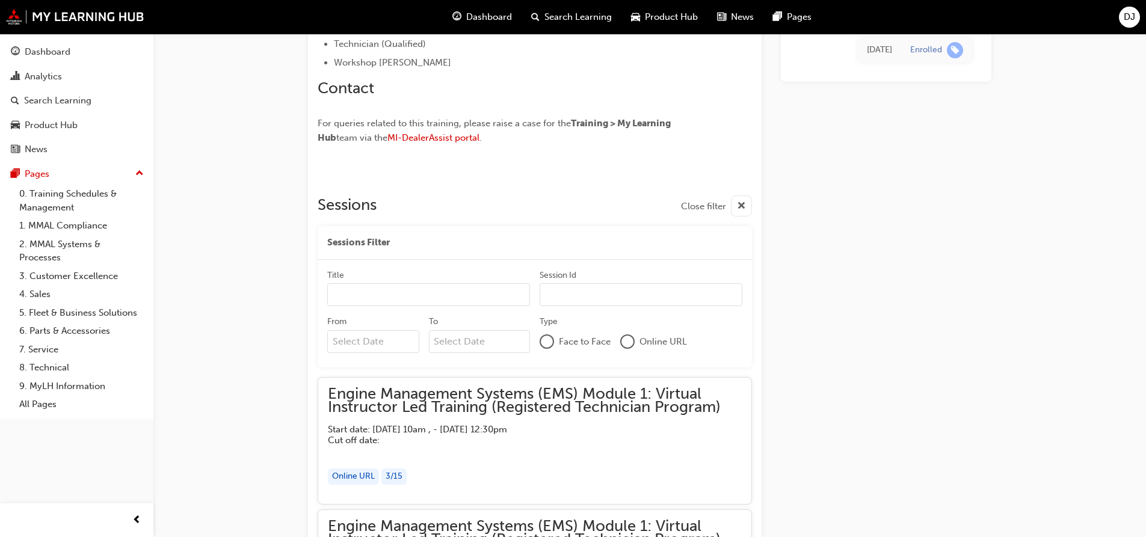
scroll to position [6192, 0]
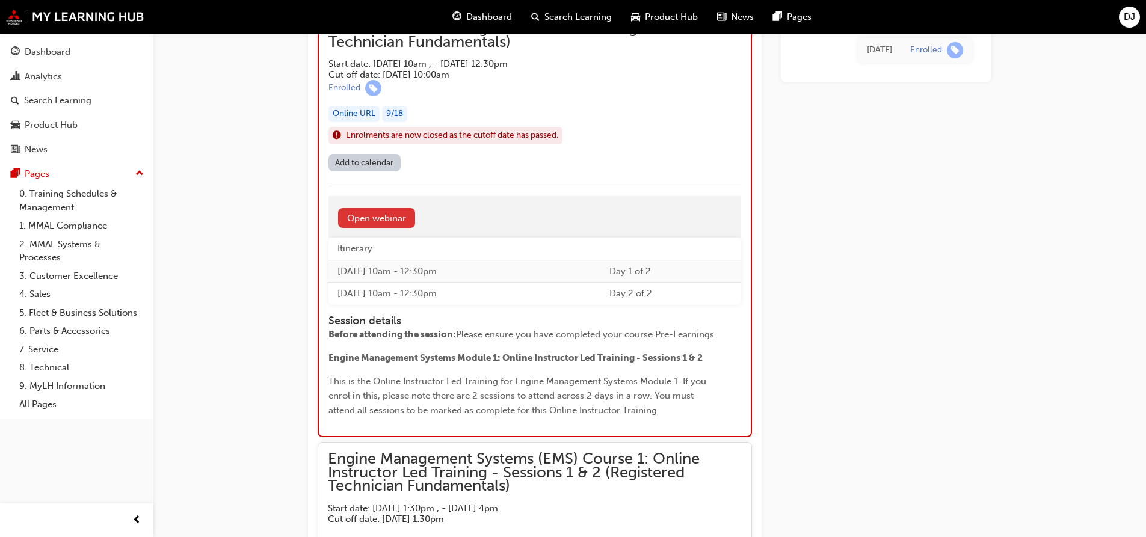
click at [384, 220] on link "Open webinar" at bounding box center [376, 218] width 77 height 20
